Goal: Task Accomplishment & Management: Manage account settings

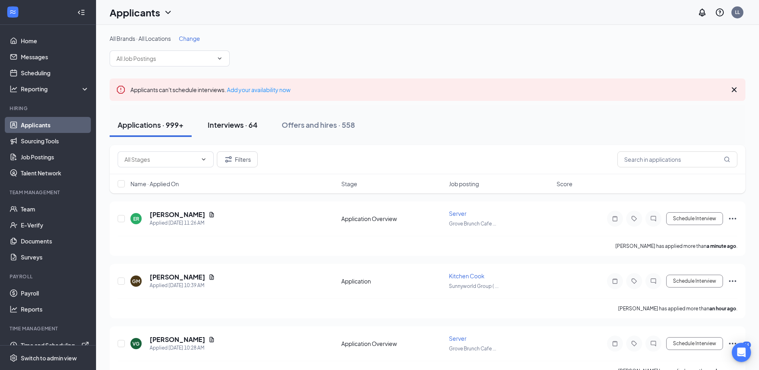
click at [214, 122] on div "Interviews · 64" at bounding box center [233, 125] width 50 height 10
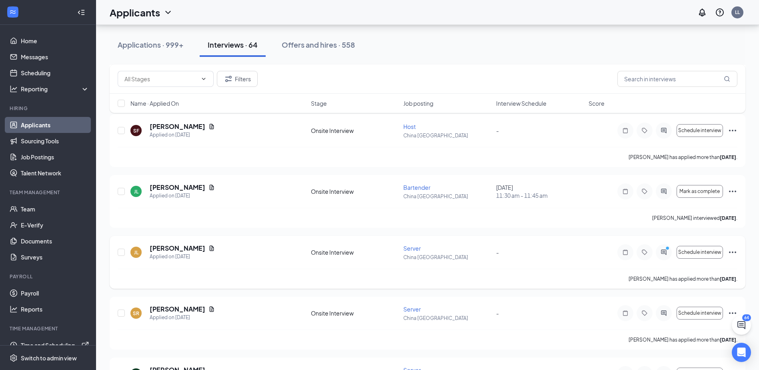
scroll to position [3725, 0]
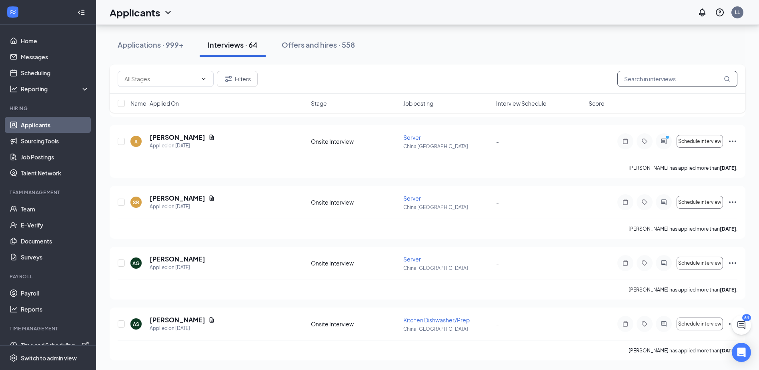
click at [657, 79] on input "text" at bounding box center [677, 79] width 120 height 16
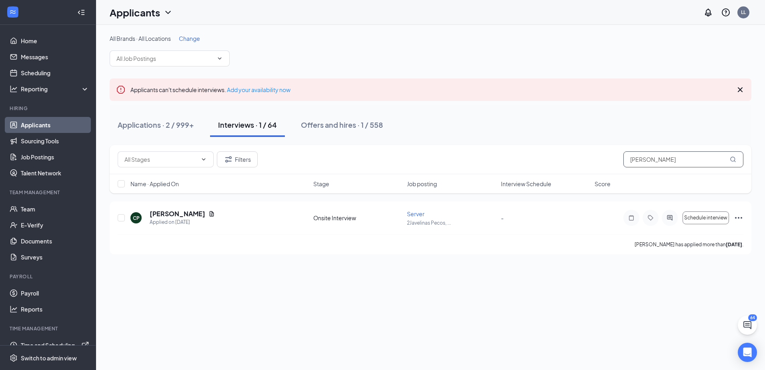
type input "yvett"
drag, startPoint x: 660, startPoint y: 150, endPoint x: 646, endPoint y: 157, distance: 15.6
click at [646, 157] on div "Filters yvett" at bounding box center [431, 159] width 642 height 29
drag, startPoint x: 653, startPoint y: 159, endPoint x: 521, endPoint y: 156, distance: 131.7
click at [540, 158] on div "Filters yvett" at bounding box center [431, 159] width 626 height 16
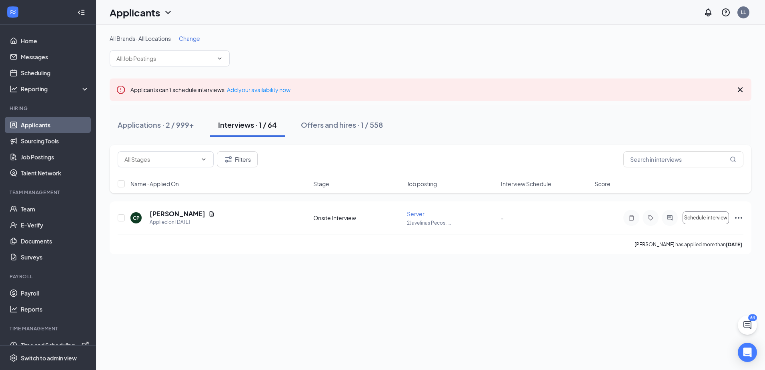
click at [181, 124] on div "Applications · 2 / 999+" at bounding box center [156, 125] width 76 height 10
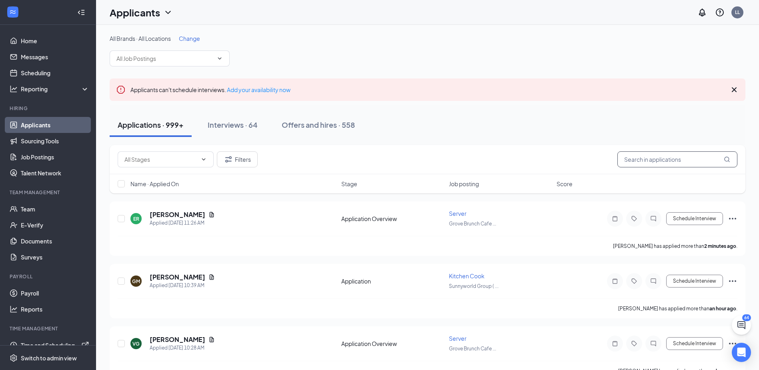
click at [660, 159] on input "text" at bounding box center [677, 159] width 120 height 16
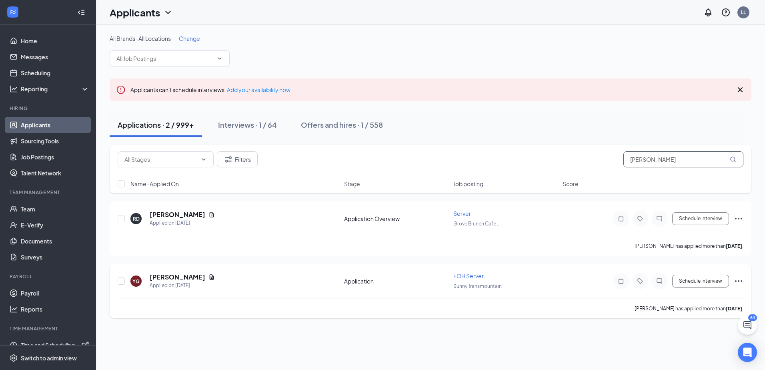
type input "yvette"
click at [737, 280] on icon "Ellipses" at bounding box center [739, 281] width 10 height 10
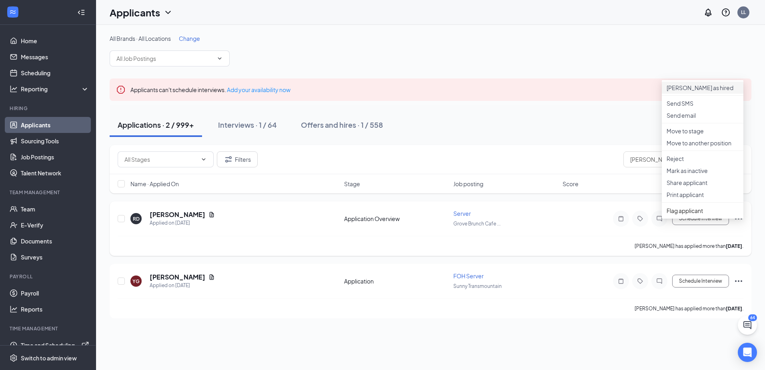
click at [702, 90] on p "Mark as hired" at bounding box center [703, 88] width 72 height 8
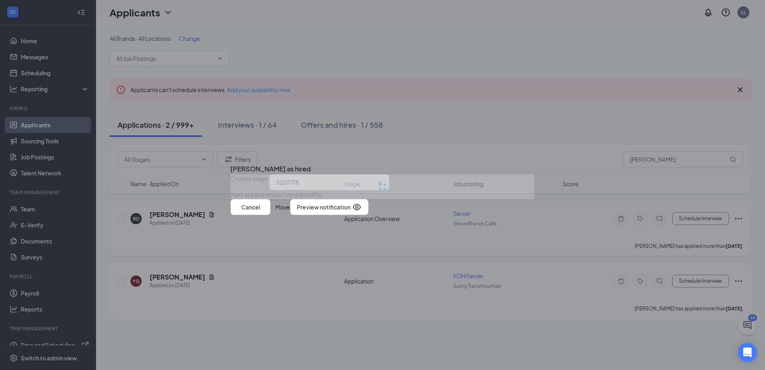
type input "Hiring Complete (final stage)"
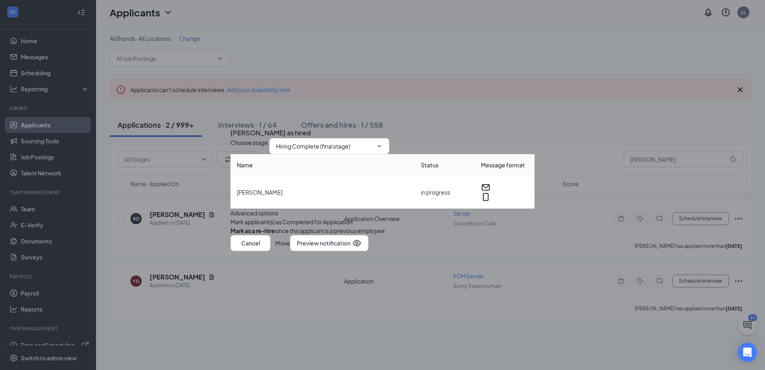
click at [290, 251] on button "Move" at bounding box center [282, 243] width 15 height 16
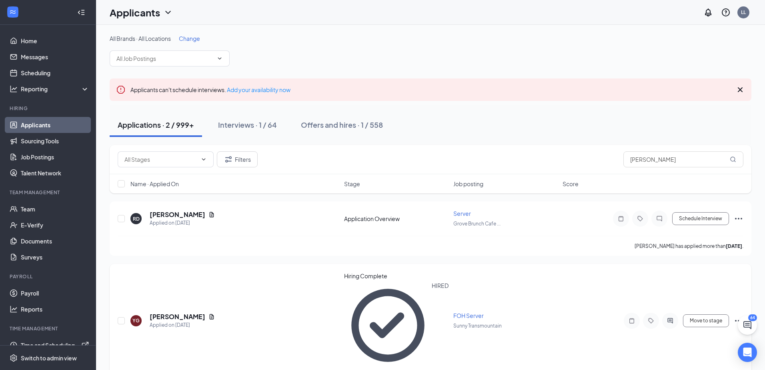
click at [736, 316] on icon "Ellipses" at bounding box center [739, 321] width 10 height 10
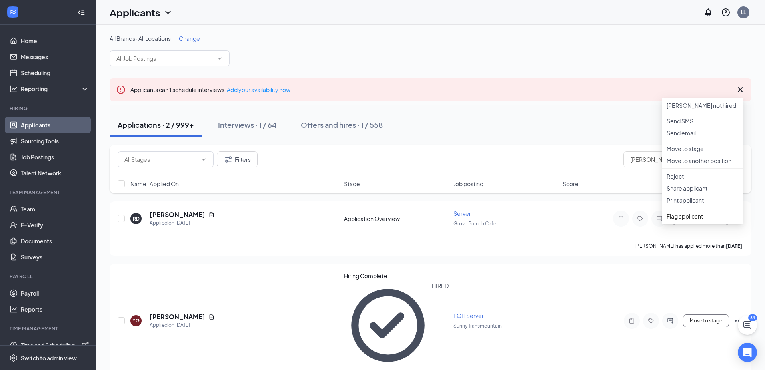
click at [176, 354] on div "All Brands · All Locations Change Applicants can't schedule interviews. Add you…" at bounding box center [430, 216] width 669 height 382
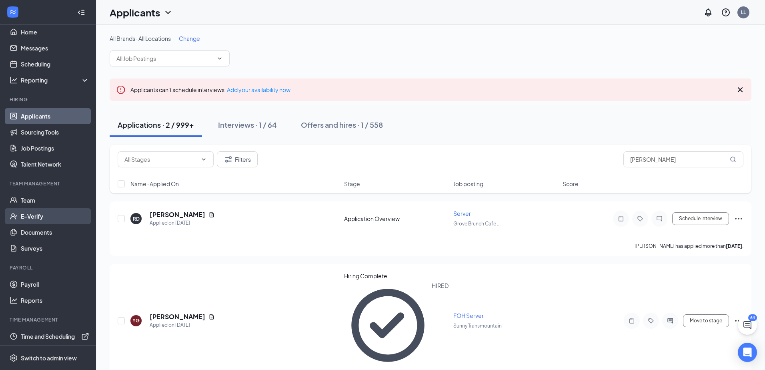
scroll to position [11, 0]
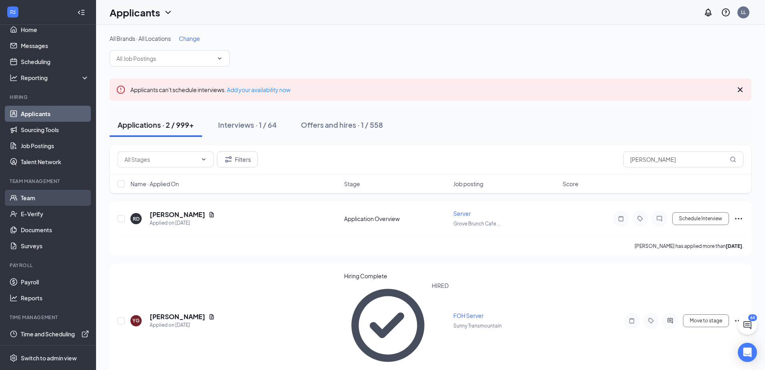
click at [49, 195] on link "Team" at bounding box center [55, 198] width 68 height 16
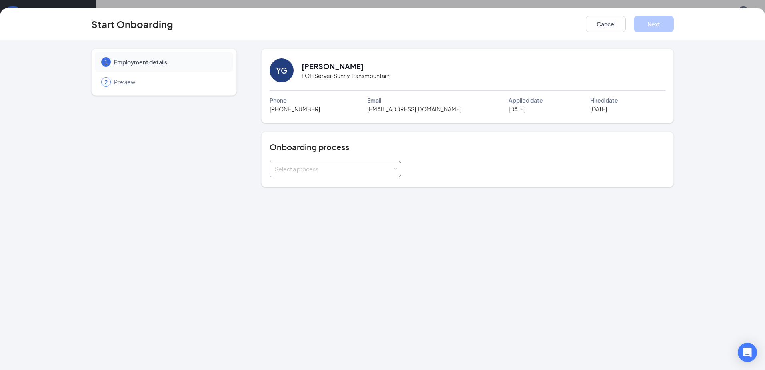
click at [329, 165] on div "Select a process" at bounding box center [333, 169] width 117 height 8
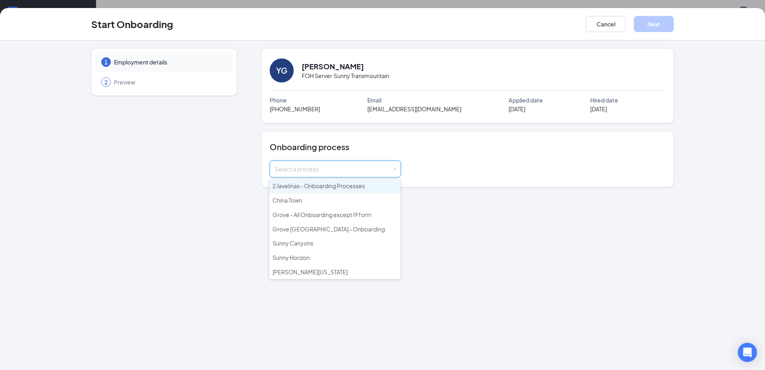
click at [310, 186] on span "2 Javelinas - Onboarding Processes" at bounding box center [318, 185] width 92 height 7
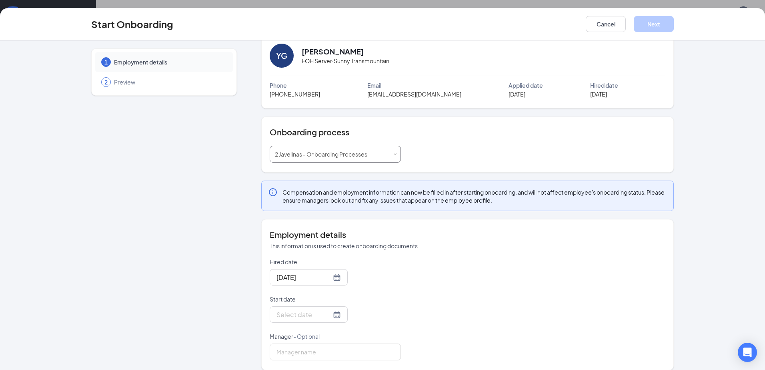
scroll to position [23, 0]
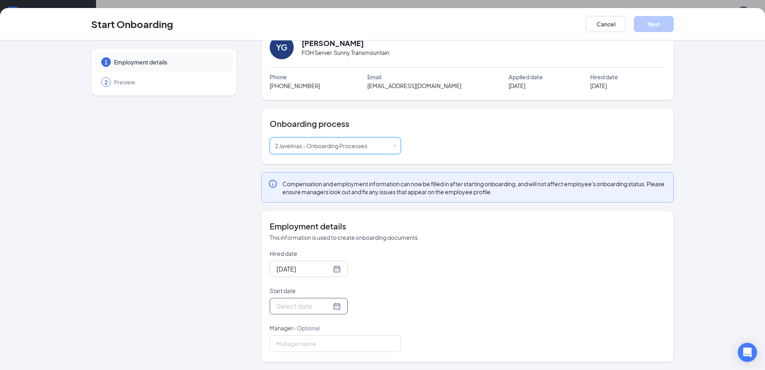
click at [330, 309] on div at bounding box center [308, 306] width 64 height 10
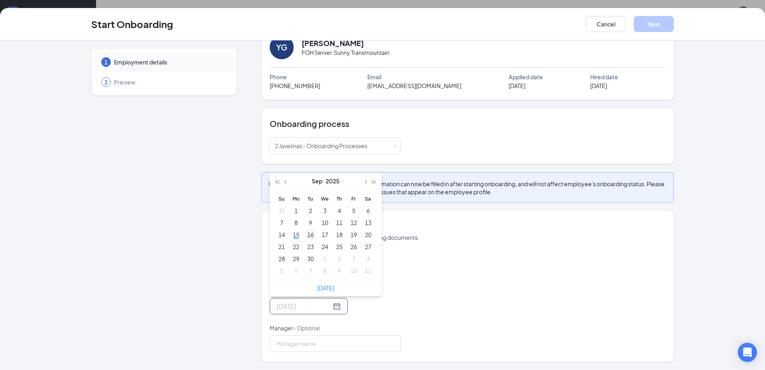
type input "Sep 16, 2025"
click at [308, 235] on div "16" at bounding box center [311, 235] width 10 height 10
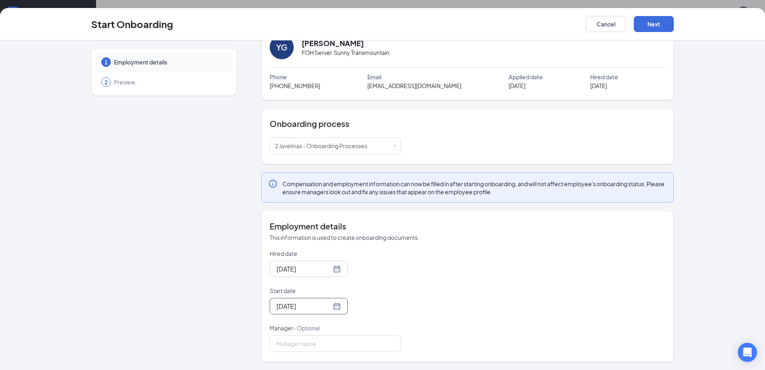
click at [428, 265] on div "Hired date Sep 15, 2025 Start date Sep 16, 2025 Sep 2025 Su Mo Tu We Th Fr Sa 3…" at bounding box center [468, 300] width 396 height 102
click at [651, 25] on button "Next" at bounding box center [654, 24] width 40 height 16
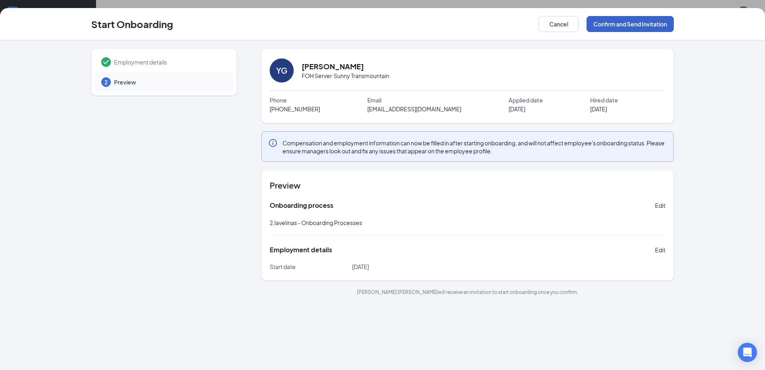
click at [627, 28] on button "Confirm and Send Invitation" at bounding box center [630, 24] width 87 height 16
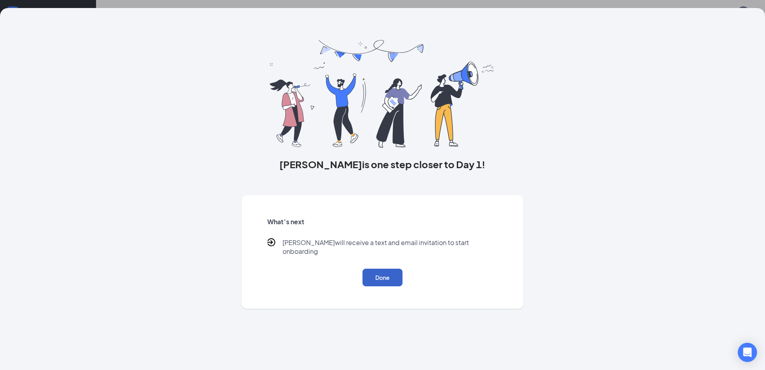
click at [377, 275] on button "Done" at bounding box center [382, 277] width 40 height 18
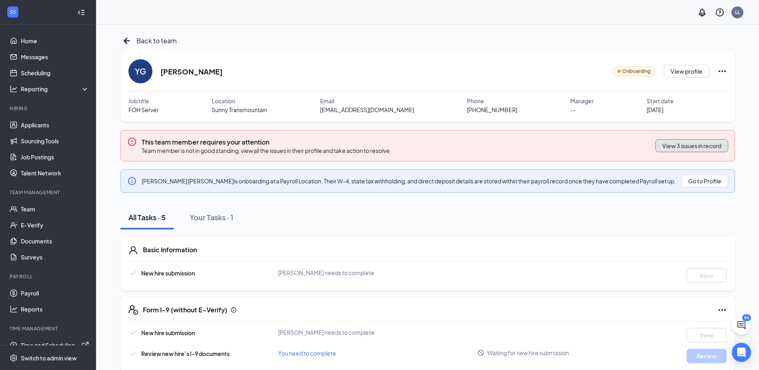
click at [688, 144] on button "View 3 issues in record" at bounding box center [691, 145] width 73 height 13
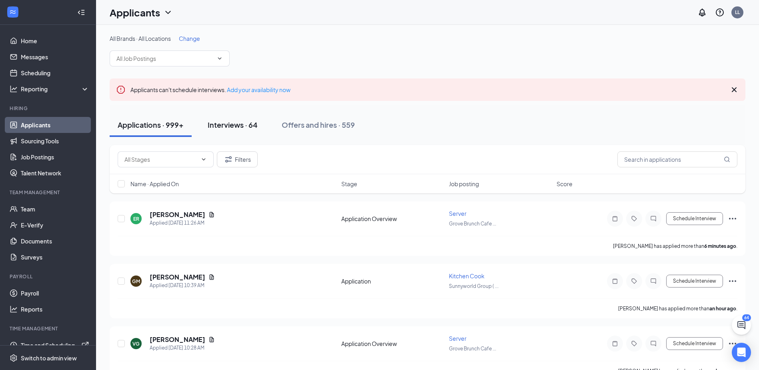
click at [228, 124] on div "Interviews · 64" at bounding box center [233, 125] width 50 height 10
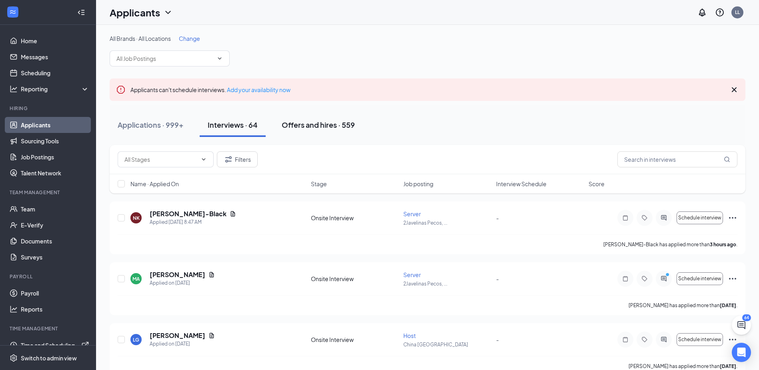
click at [331, 123] on div "Offers and hires · 559" at bounding box center [318, 125] width 73 height 10
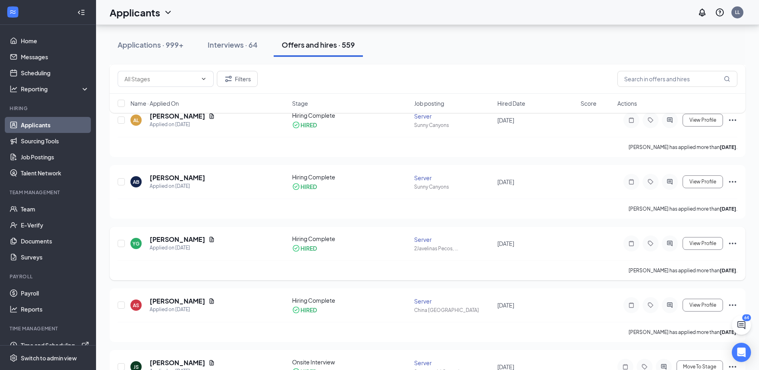
scroll to position [160, 0]
drag, startPoint x: 242, startPoint y: 47, endPoint x: 214, endPoint y: 84, distance: 45.8
click at [242, 47] on div "Interviews · 64" at bounding box center [233, 45] width 50 height 10
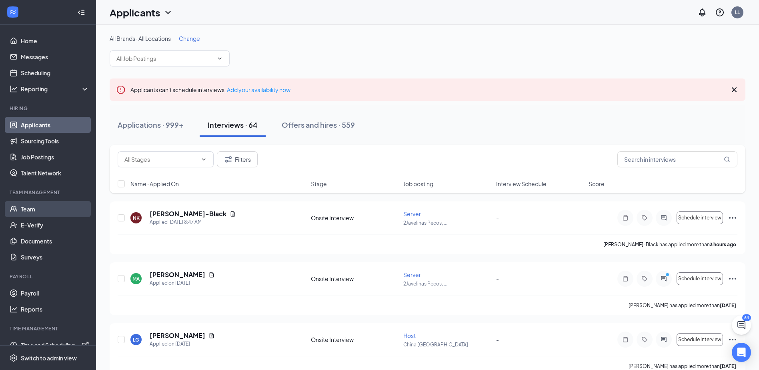
click at [38, 209] on link "Team" at bounding box center [55, 209] width 68 height 16
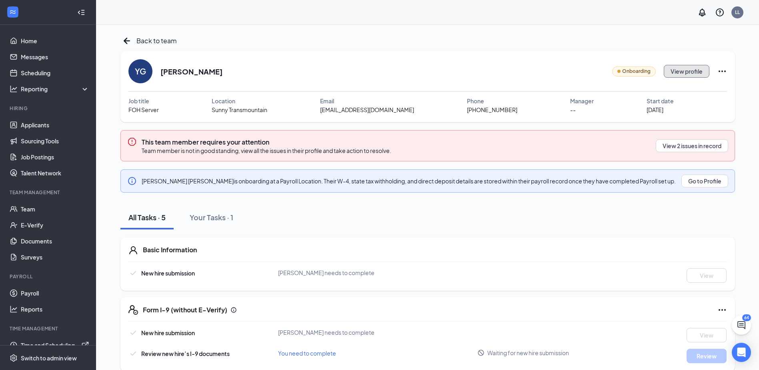
click at [703, 73] on button "View profile" at bounding box center [687, 71] width 46 height 13
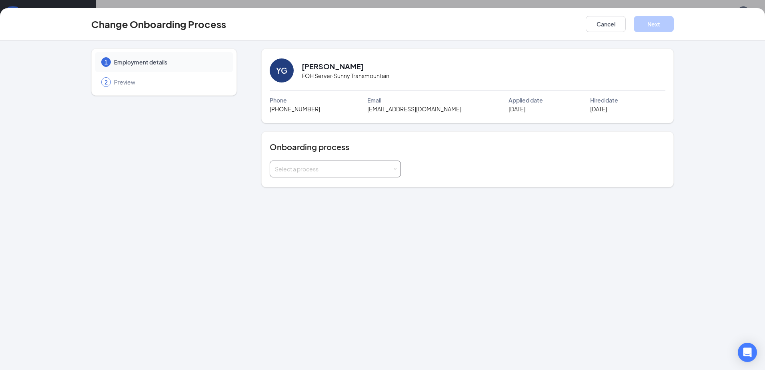
click at [390, 171] on div "Select a process" at bounding box center [333, 169] width 117 height 8
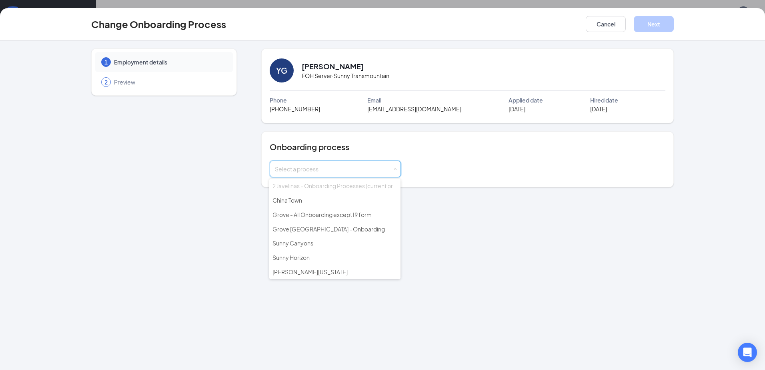
click at [308, 191] on li "2 Javelinas - Onboarding Processes (current process)" at bounding box center [334, 186] width 131 height 14
click at [309, 188] on span "2 Javelinas - Onboarding Processes (current process)" at bounding box center [341, 185] width 138 height 7
click at [611, 26] on button "Cancel" at bounding box center [606, 24] width 40 height 16
